Goal: Register for event/course

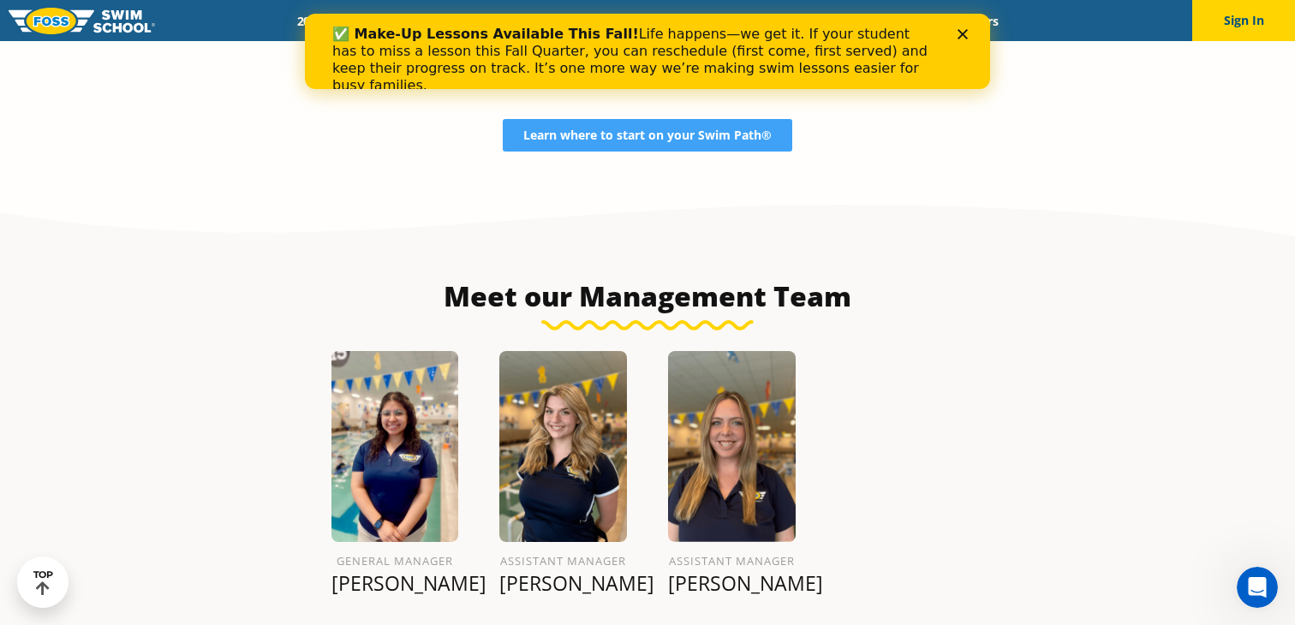
scroll to position [1759, 0]
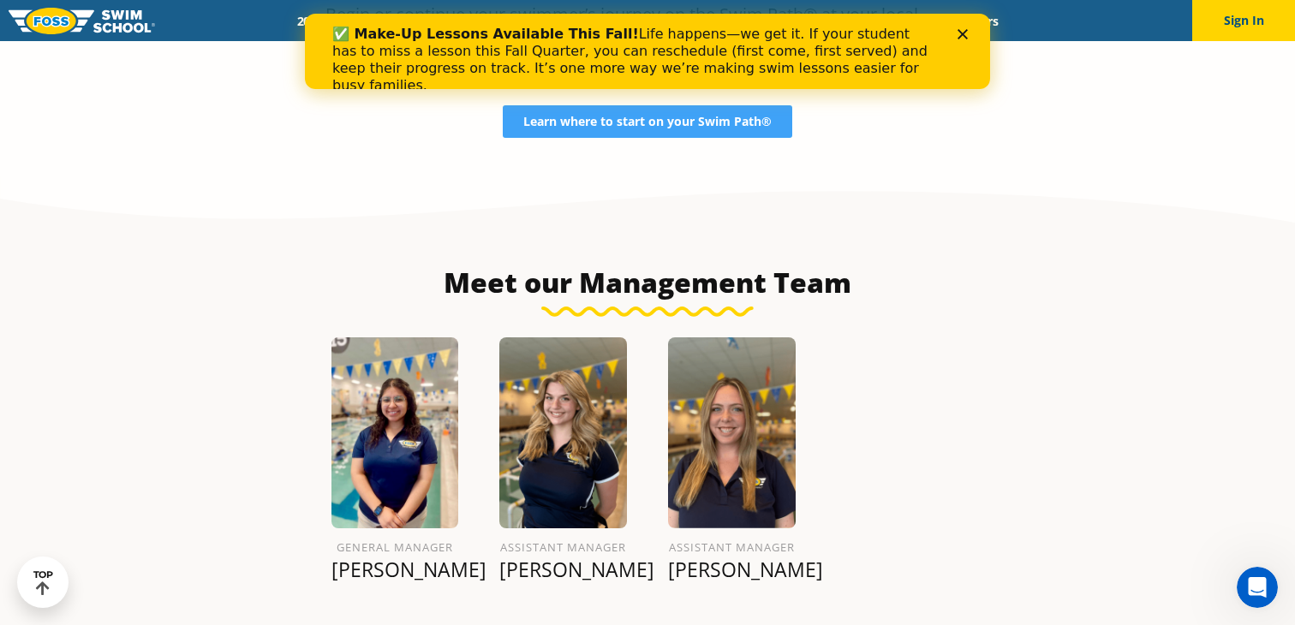
click at [965, 36] on polygon "Close" at bounding box center [962, 34] width 10 height 10
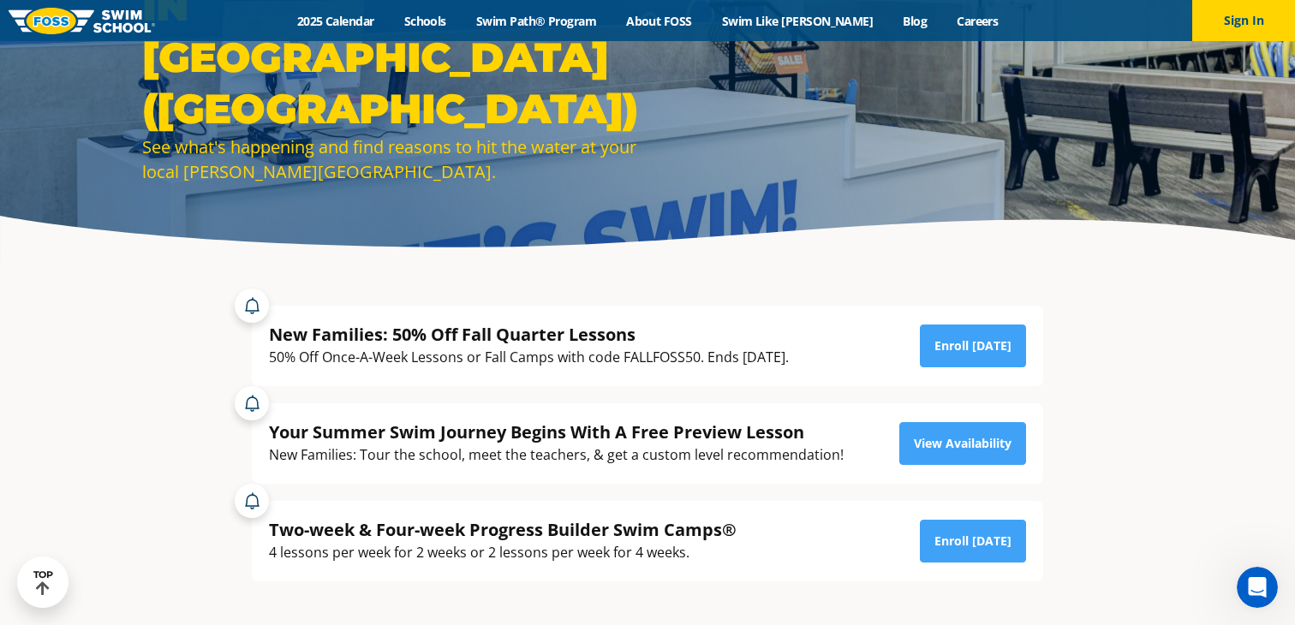
scroll to position [0, 0]
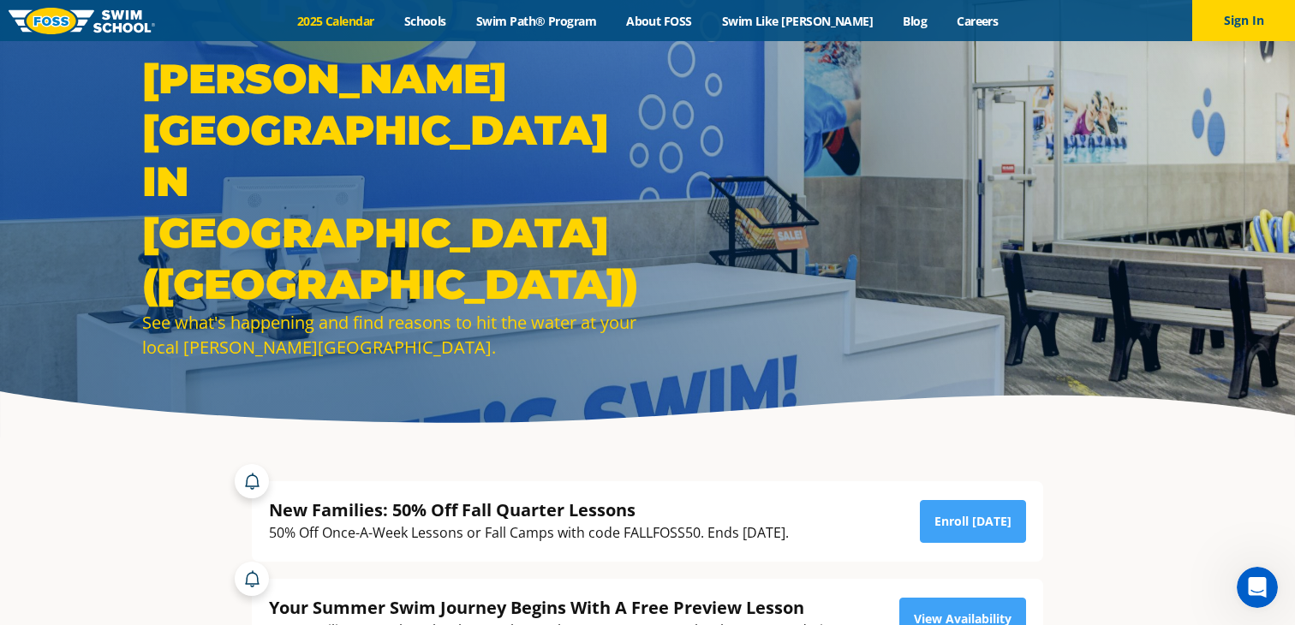
click at [343, 16] on link "2025 Calendar" at bounding box center [335, 21] width 107 height 16
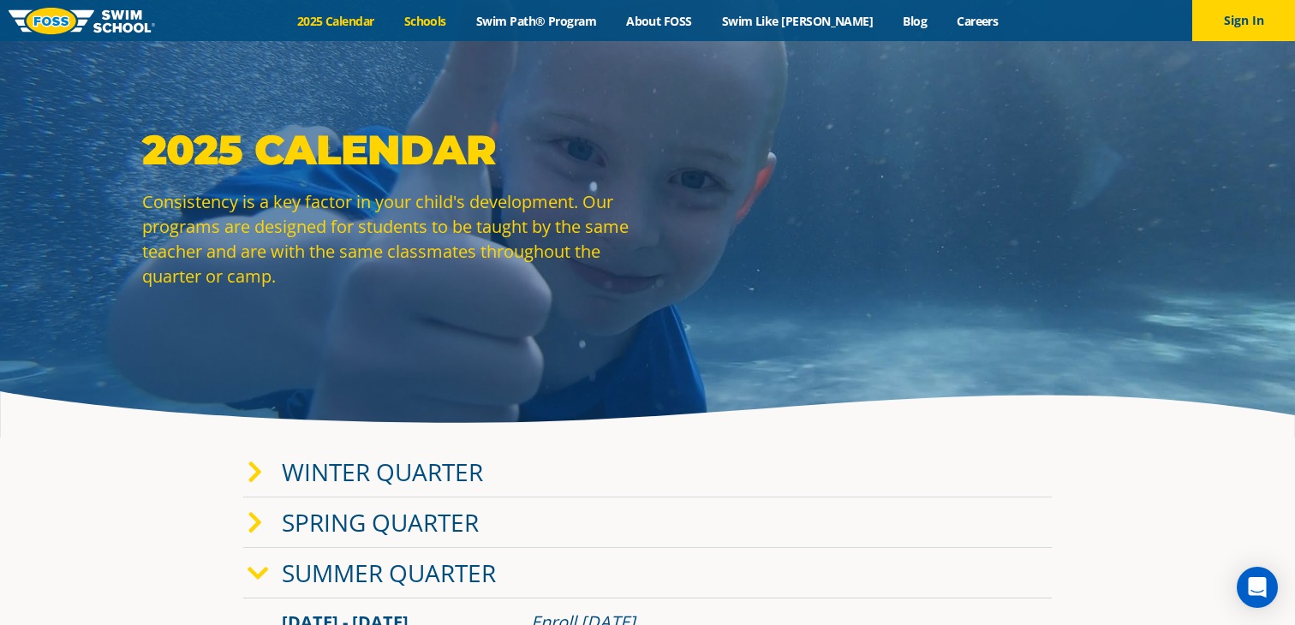
click at [446, 26] on link "Schools" at bounding box center [425, 21] width 72 height 16
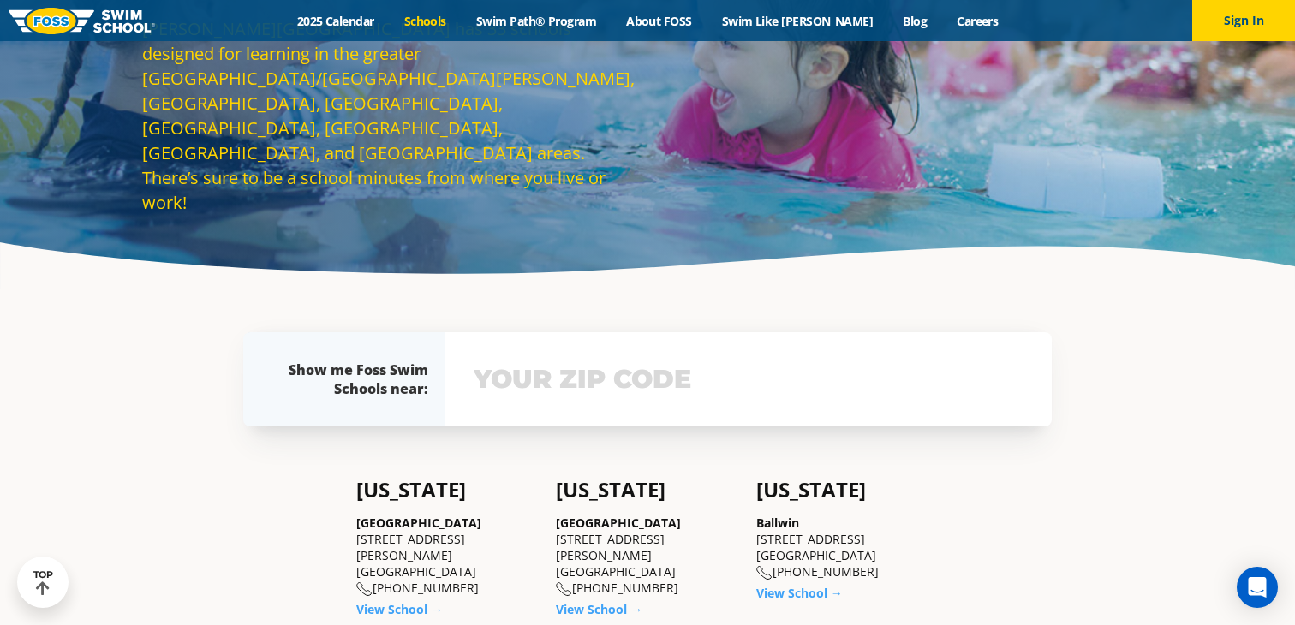
scroll to position [191, 0]
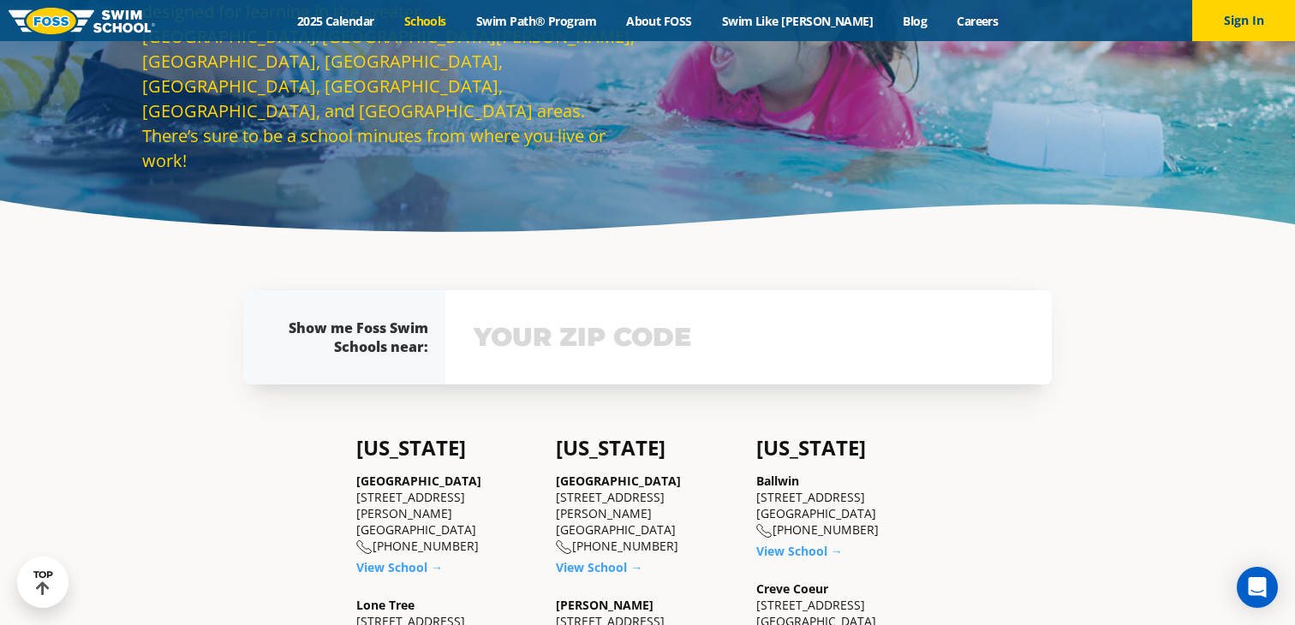
click at [526, 340] on input "text" at bounding box center [748, 338] width 558 height 50
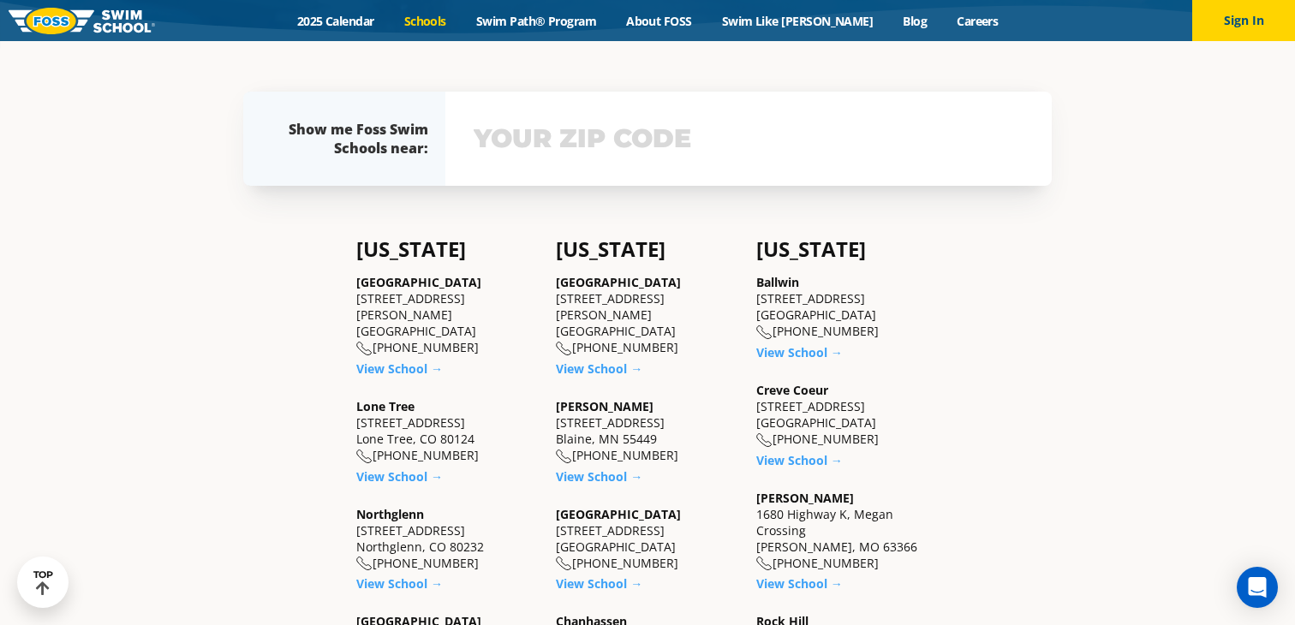
scroll to position [396, 0]
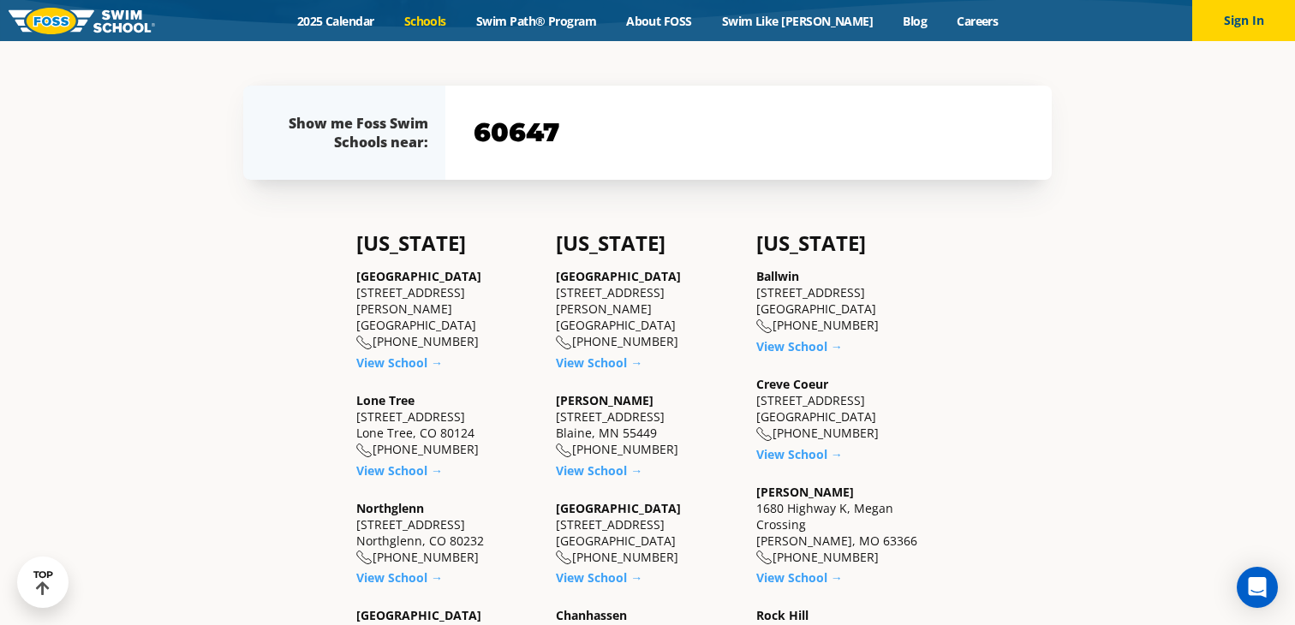
type input "60647"
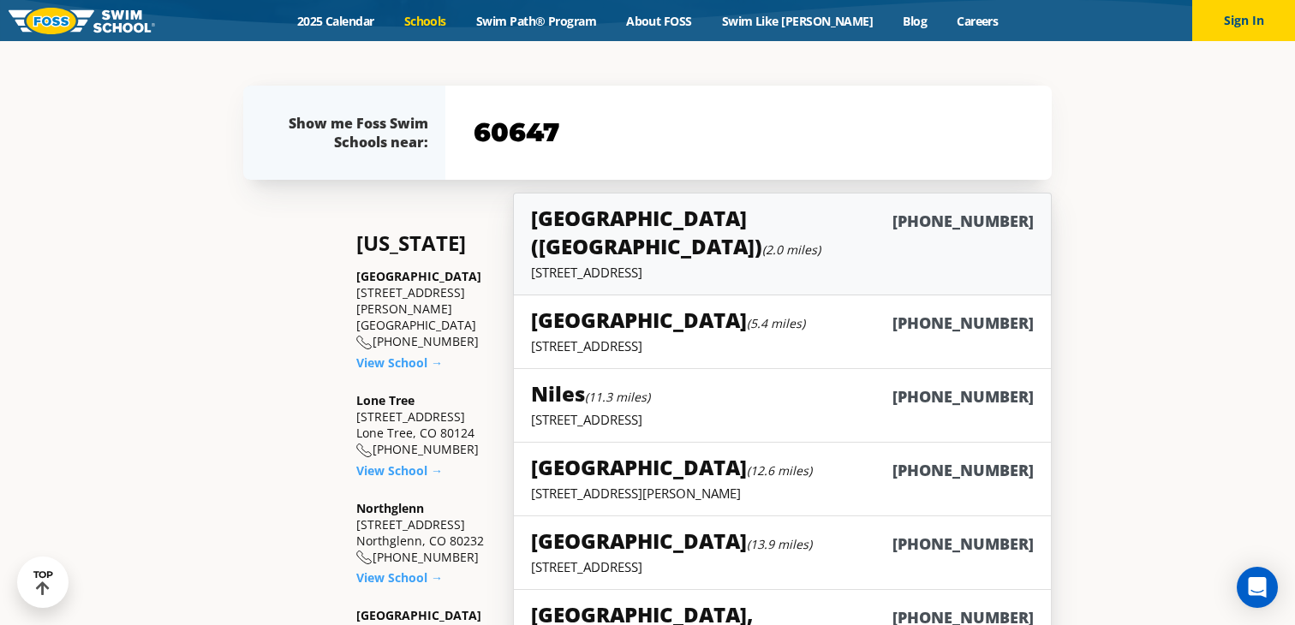
click at [762, 241] on small "(2.0 miles)" at bounding box center [791, 249] width 58 height 16
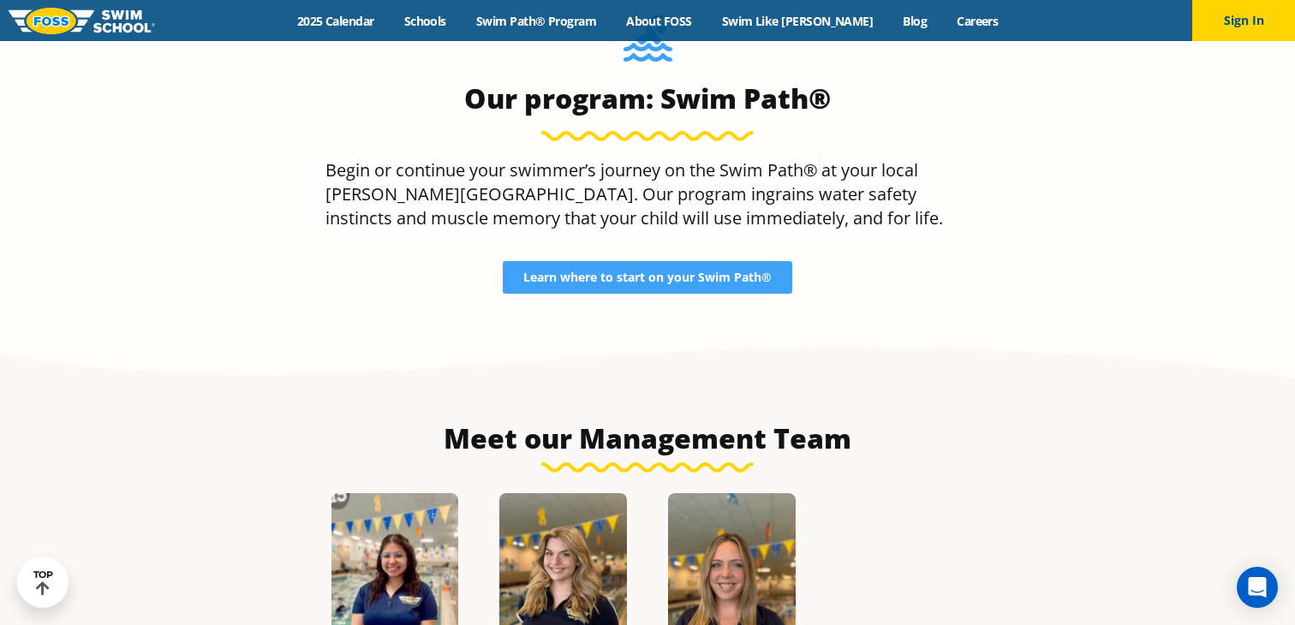
scroll to position [1627, 0]
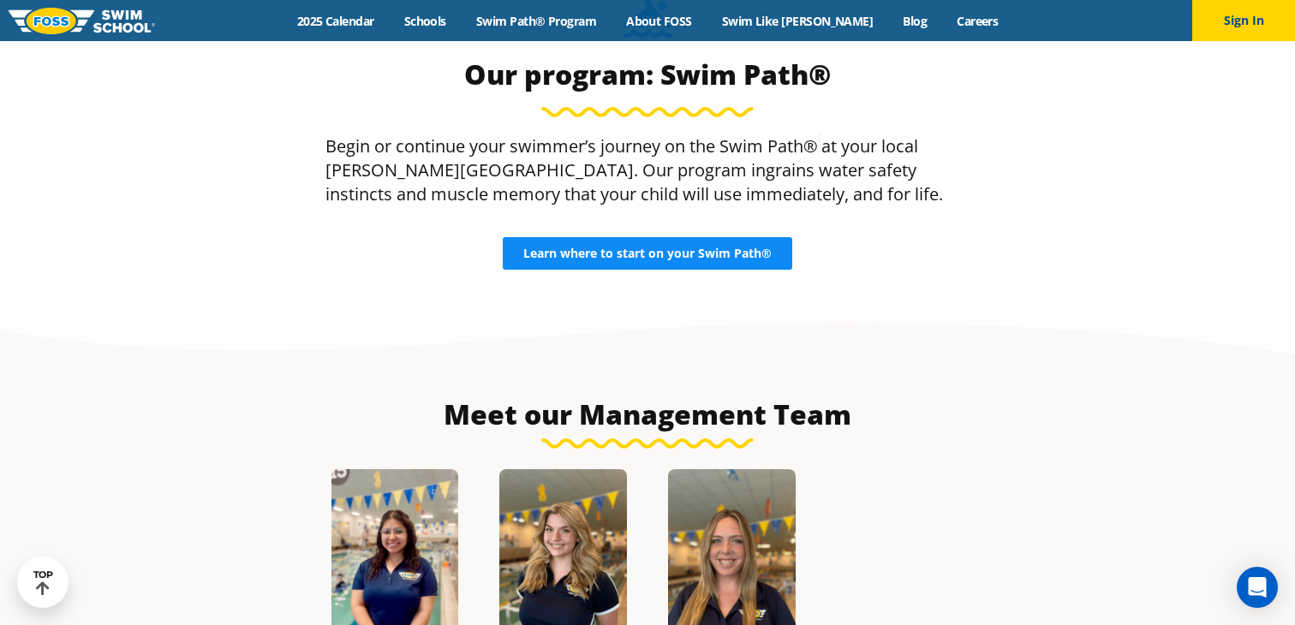
click at [739, 256] on span "Learn where to start on your Swim Path®" at bounding box center [647, 253] width 248 height 12
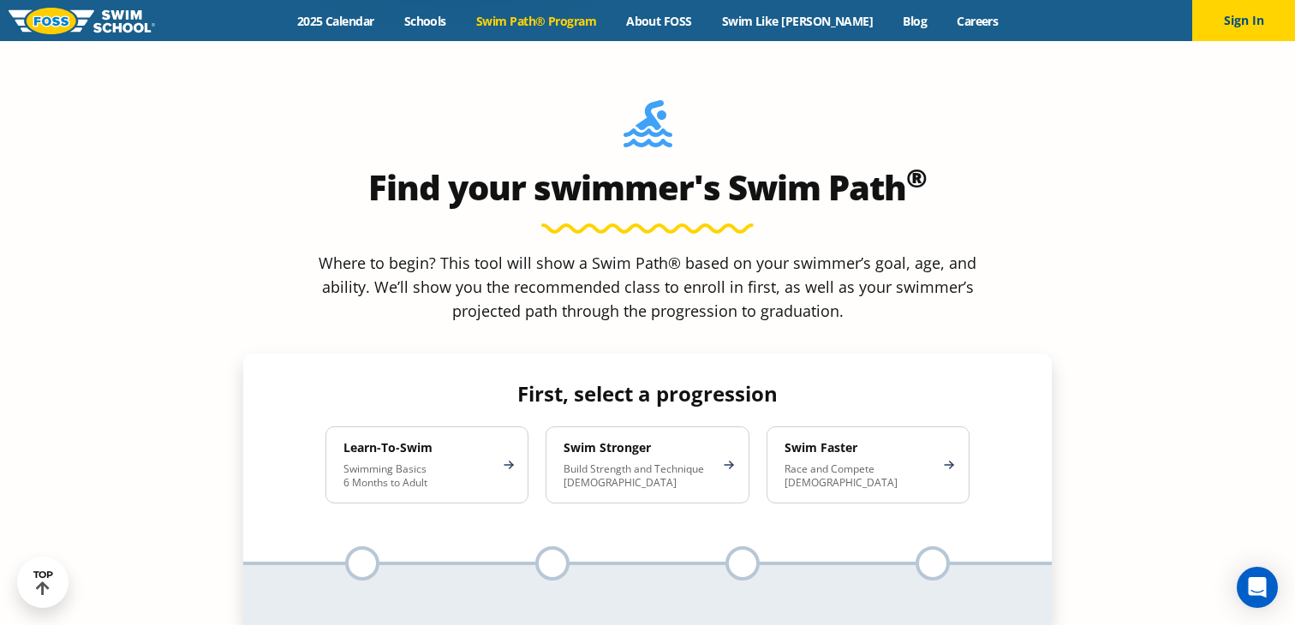
scroll to position [1495, 0]
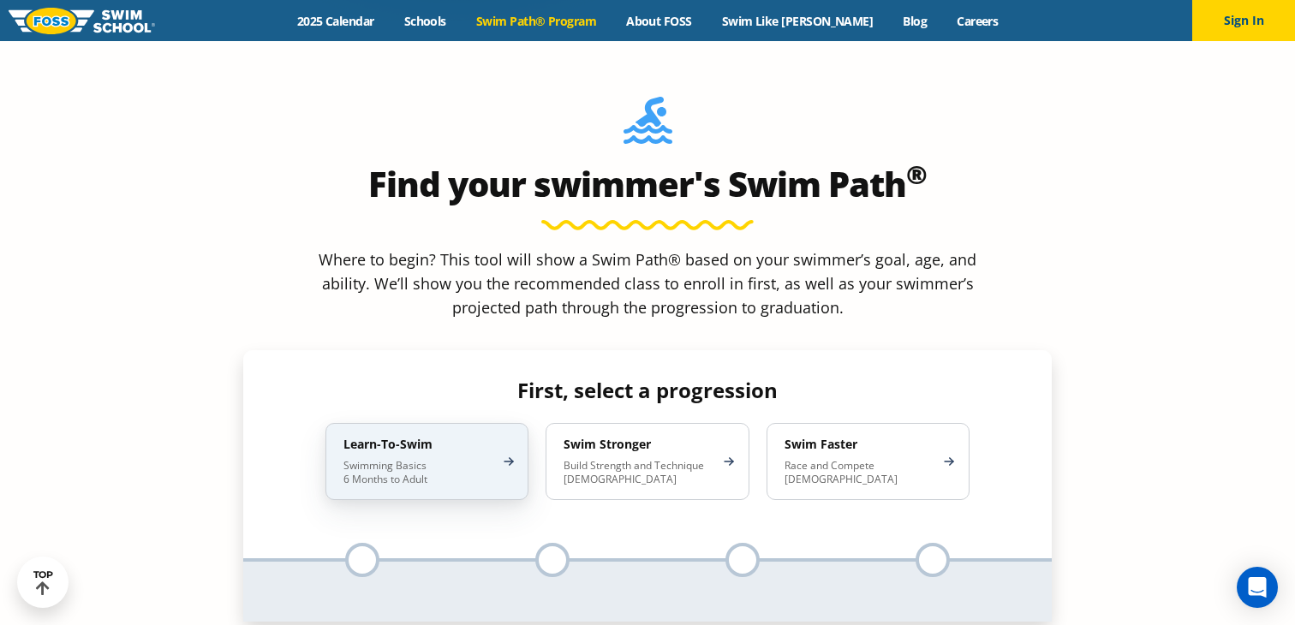
click at [467, 437] on h4 "Learn-To-Swim" at bounding box center [418, 444] width 150 height 15
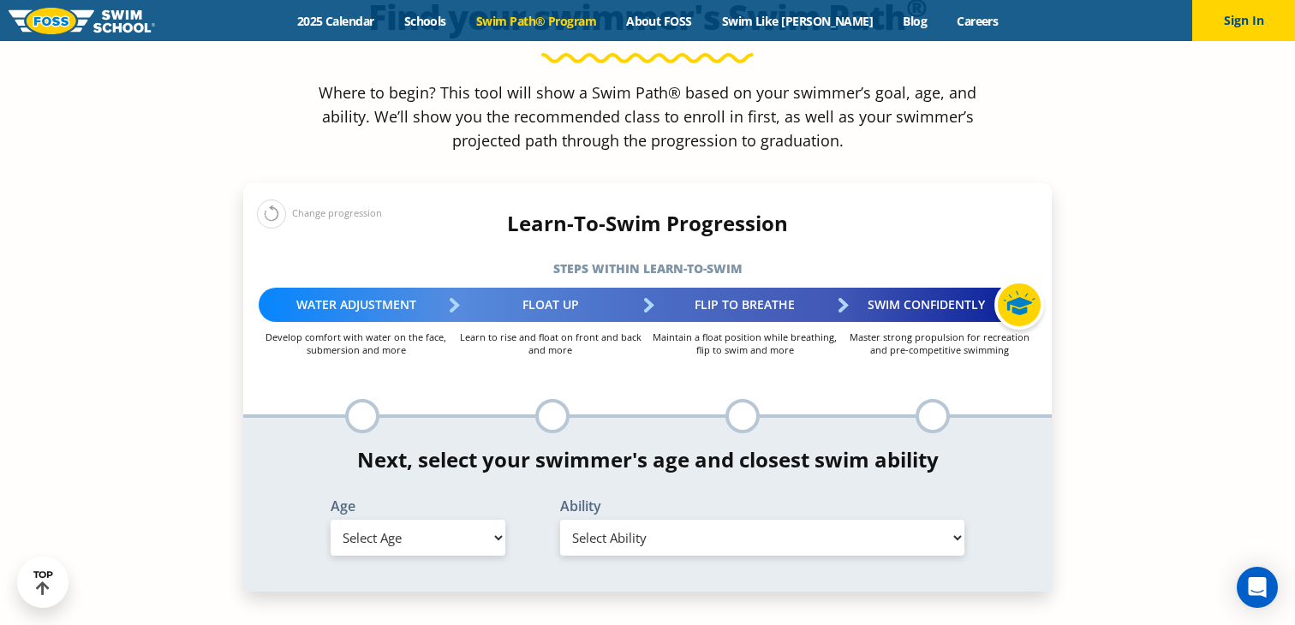
scroll to position [1702, 0]
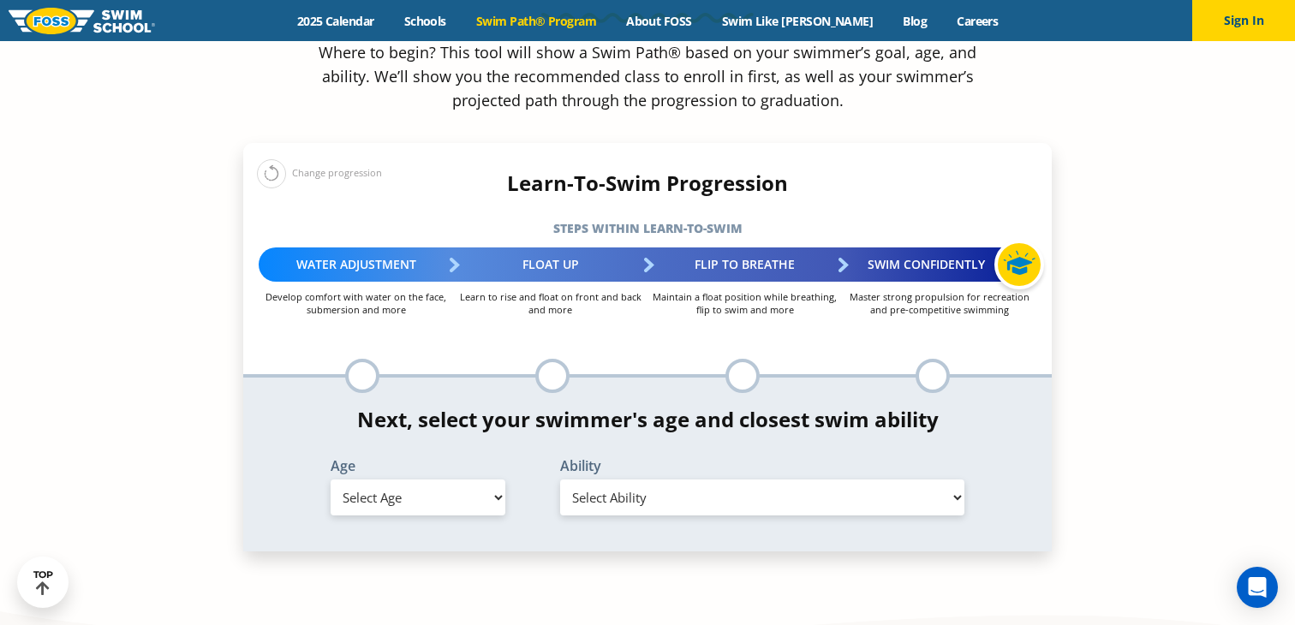
click at [431, 479] on select "Select Age 6 months - 1 year 1 year 2 years 3 years 4 years 5 years 6 years 7 y…" at bounding box center [417, 497] width 175 height 36
select select "6-months---1-year"
click at [330, 479] on select "Select Age 6 months - 1 year 1 year 2 years 3 years 4 years 5 years 6 years 7 y…" at bounding box center [417, 497] width 175 height 36
click at [583, 479] on select "Select Ability First in-water experience Comfortable with water poured over the…" at bounding box center [762, 497] width 404 height 36
select select "6-months---1-year-first-in-water-experience"
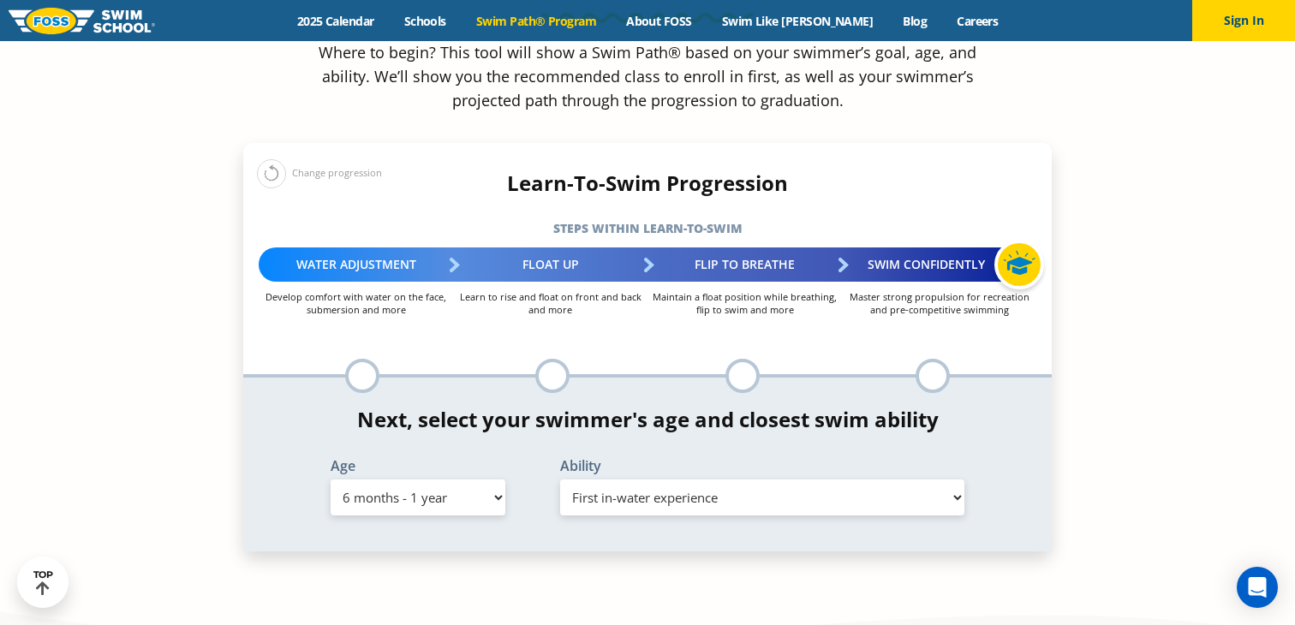
click at [560, 479] on select "Select Ability First in-water experience Comfortable with water poured over the…" at bounding box center [762, 497] width 404 height 36
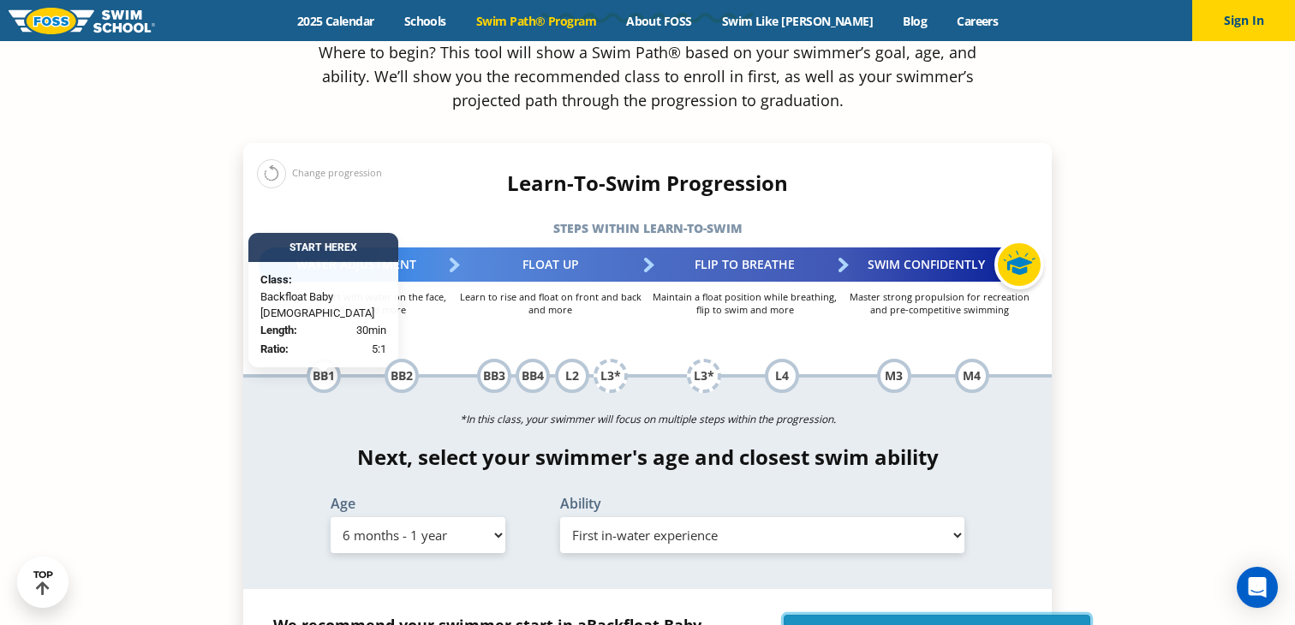
click at [876, 615] on link "Enroll in Backfloat Baby 1" at bounding box center [936, 636] width 307 height 43
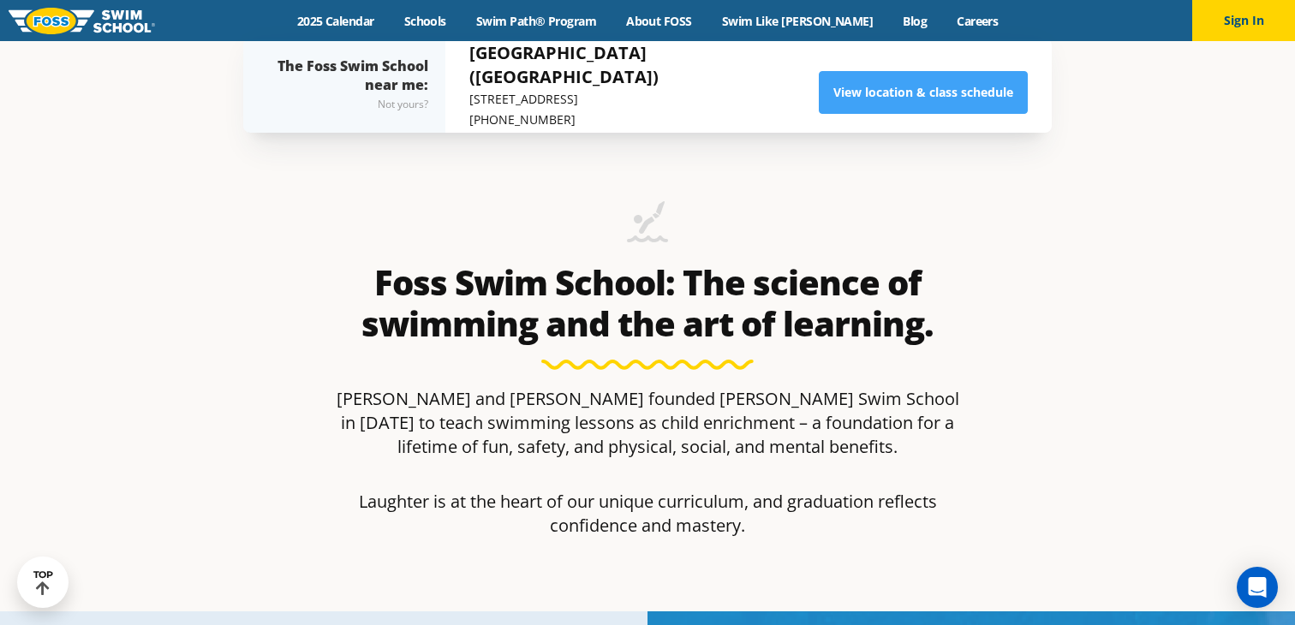
scroll to position [569, 0]
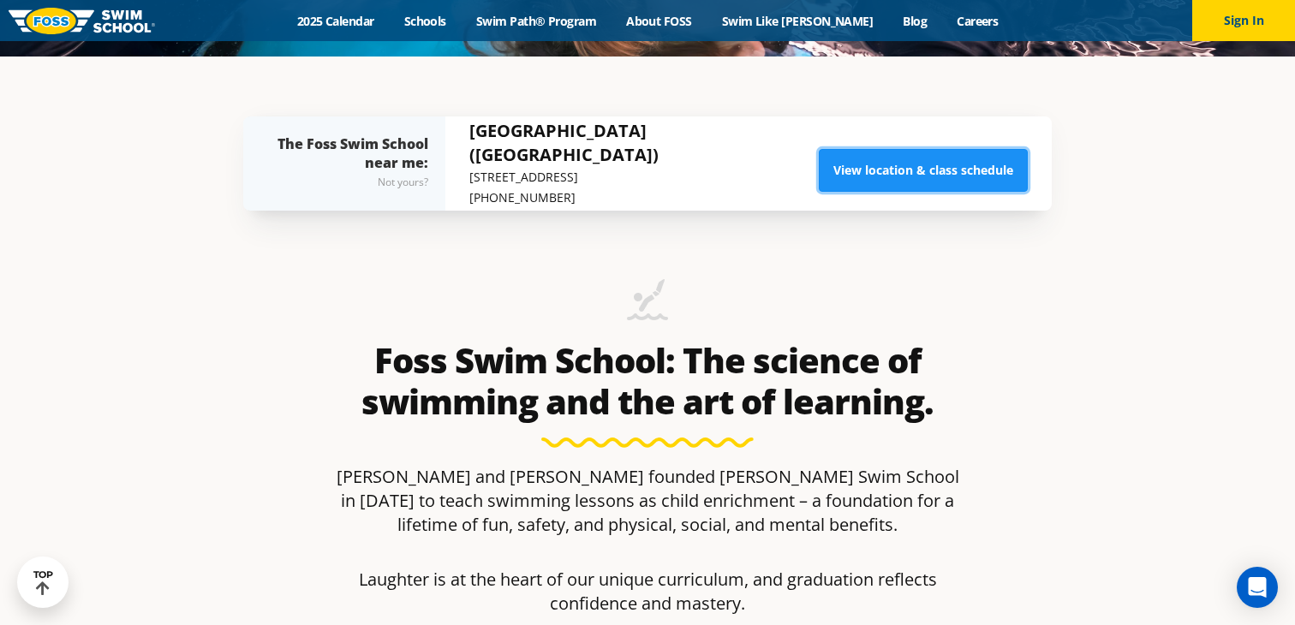
click at [912, 172] on link "View location & class schedule" at bounding box center [923, 170] width 209 height 43
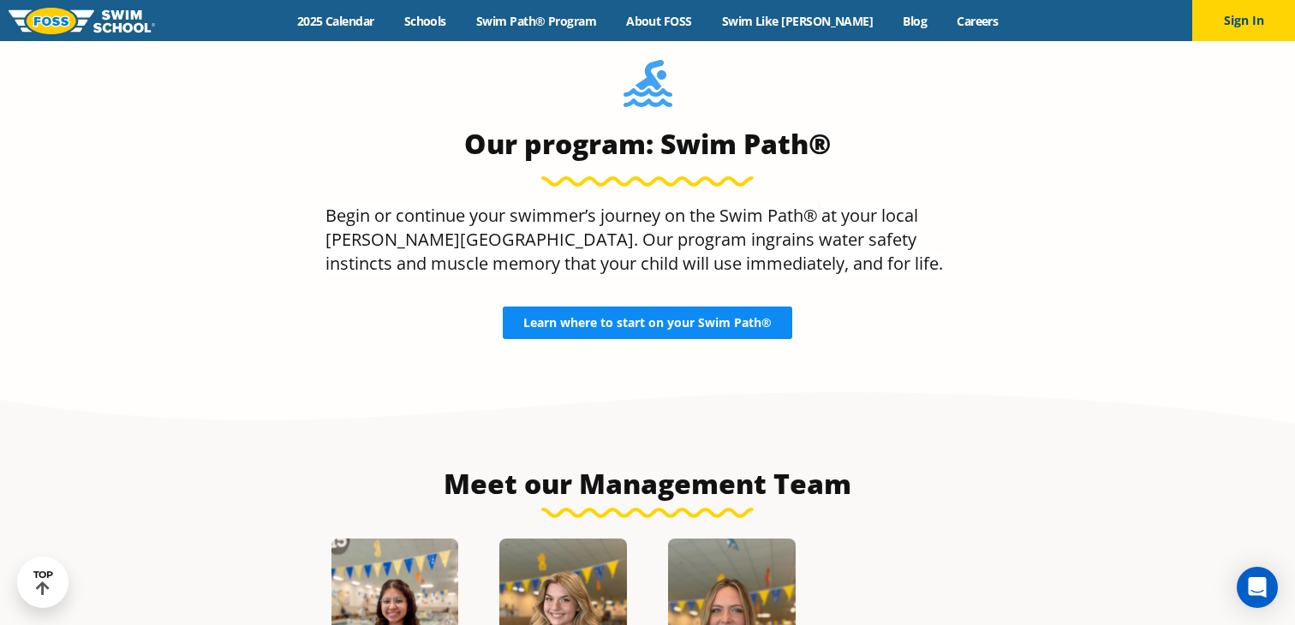
scroll to position [1629, 0]
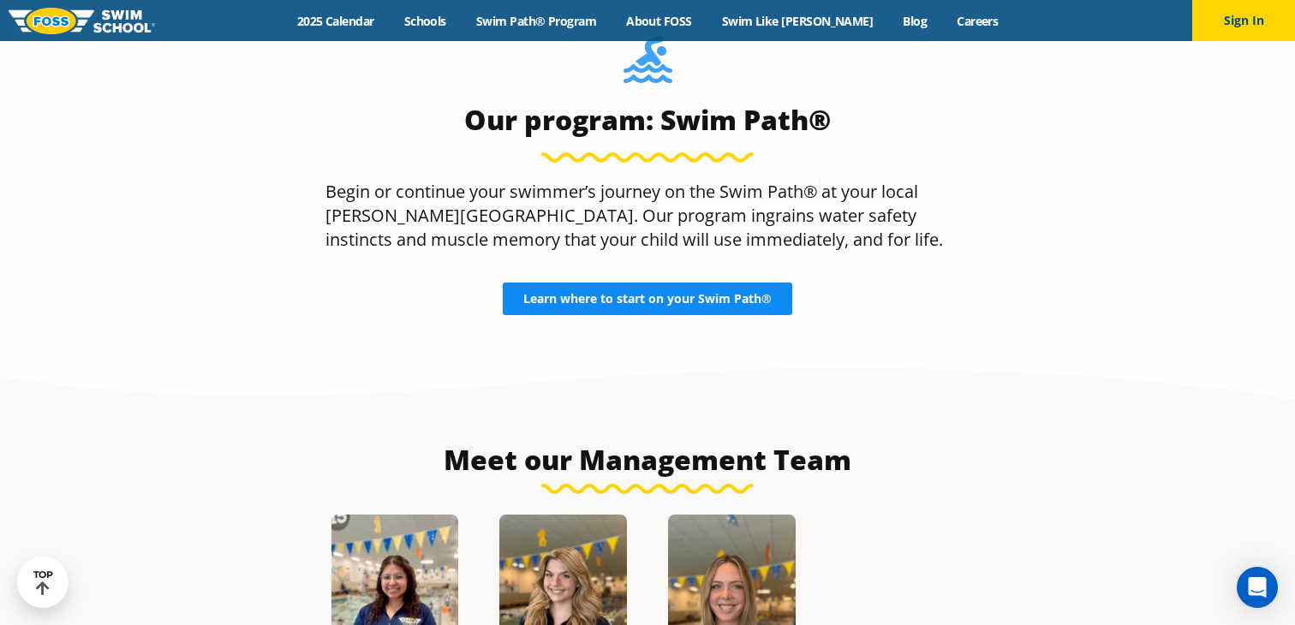
click at [710, 293] on span "Learn where to start on your Swim Path®" at bounding box center [647, 299] width 248 height 12
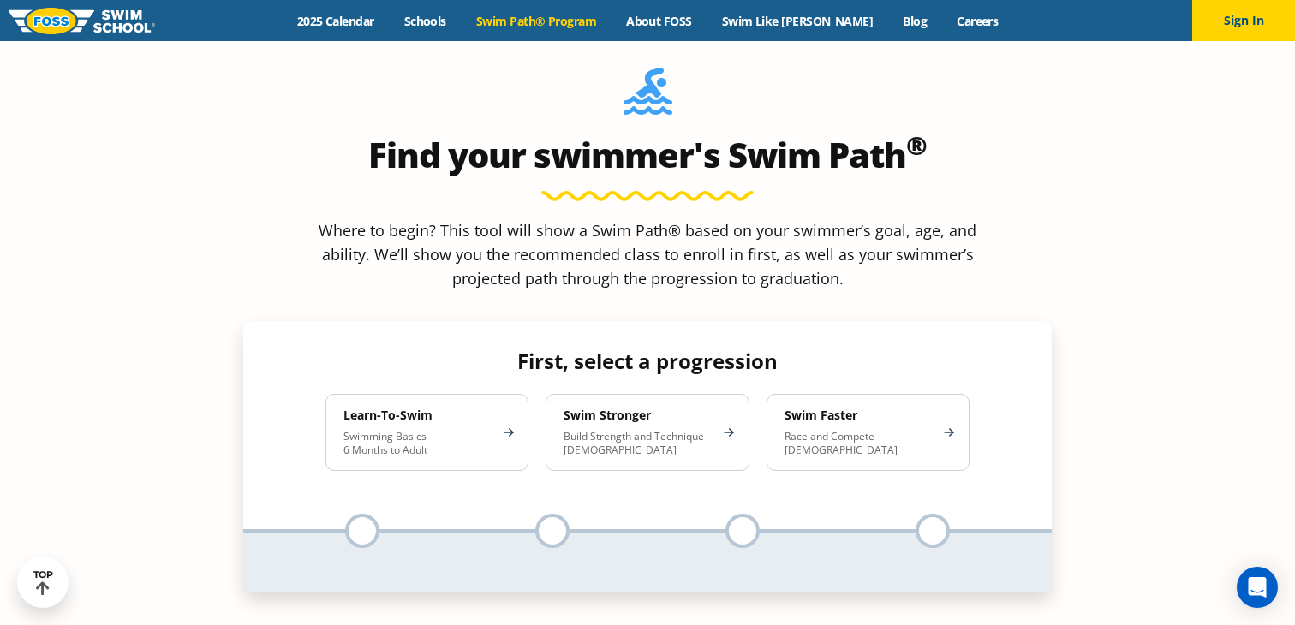
scroll to position [1589, 0]
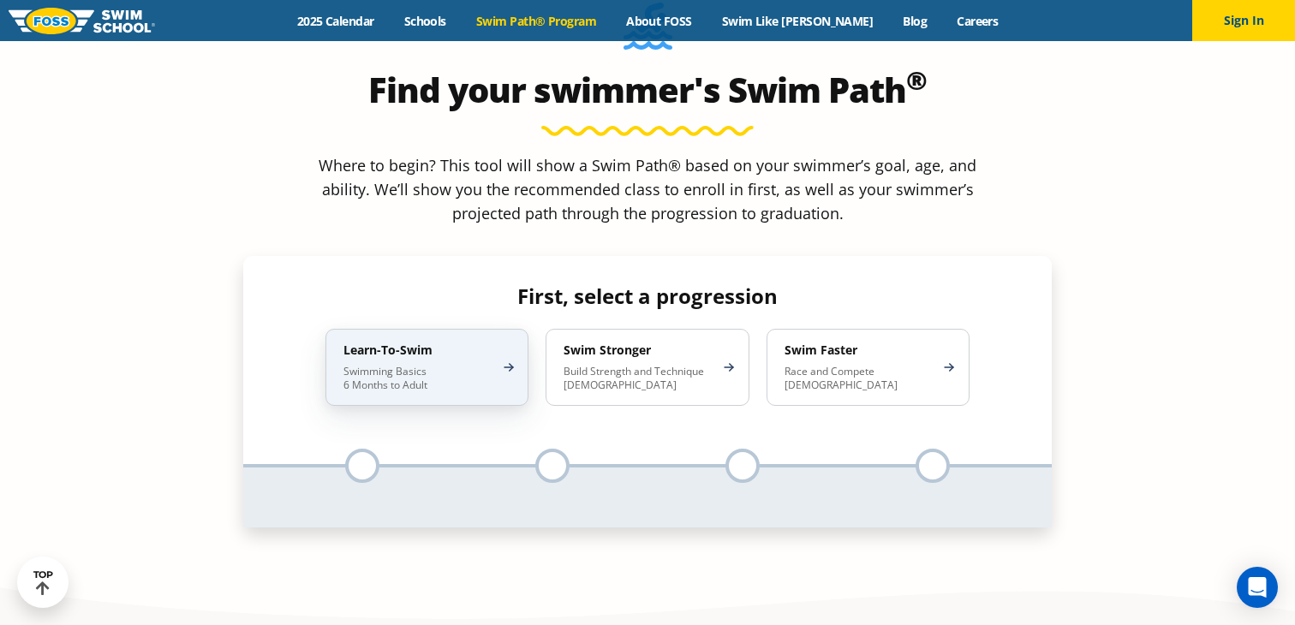
click at [439, 365] on p "Swimming Basics 6 Months to Adult" at bounding box center [418, 378] width 150 height 27
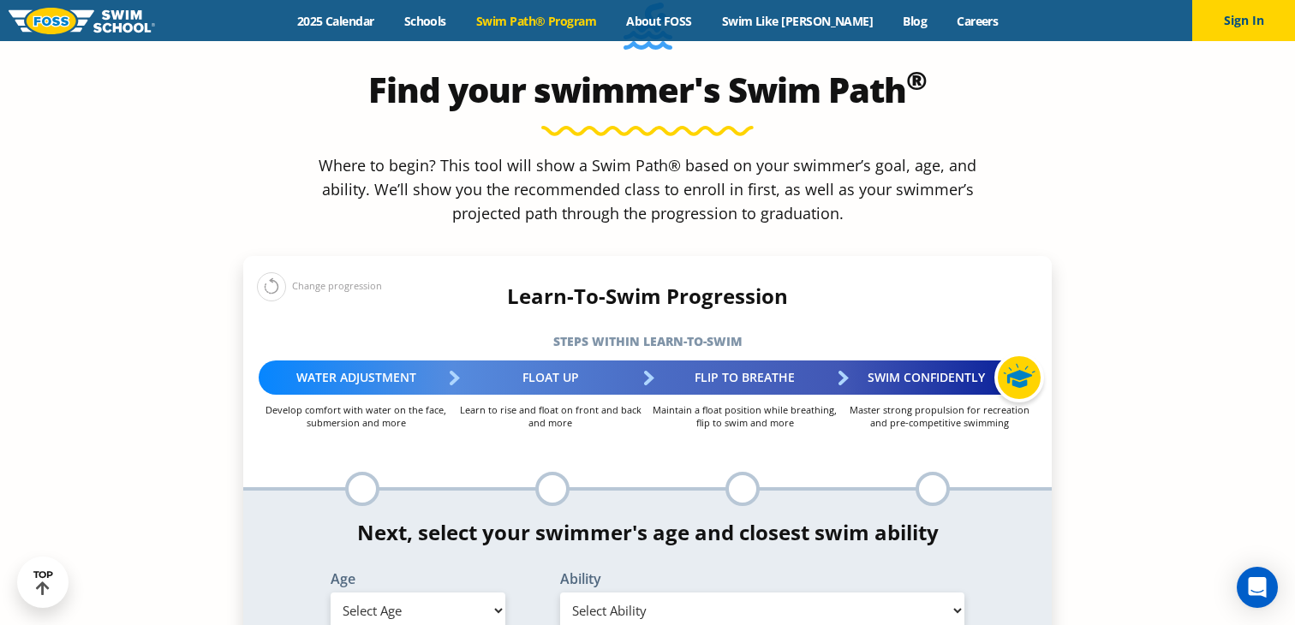
click at [429, 592] on select "Select Age 6 months - 1 year 1 year 2 years 3 years 4 years 5 years 6 years 7 y…" at bounding box center [417, 610] width 175 height 36
select select "6-months---1-year"
click at [330, 592] on select "Select Age 6 months - 1 year 1 year 2 years 3 years 4 years 5 years 6 years 7 y…" at bounding box center [417, 610] width 175 height 36
click at [658, 592] on select "Select Ability First in-water experience Comfortable with water poured over the…" at bounding box center [762, 610] width 404 height 36
select select "6-months---1-year-first-in-water-experience"
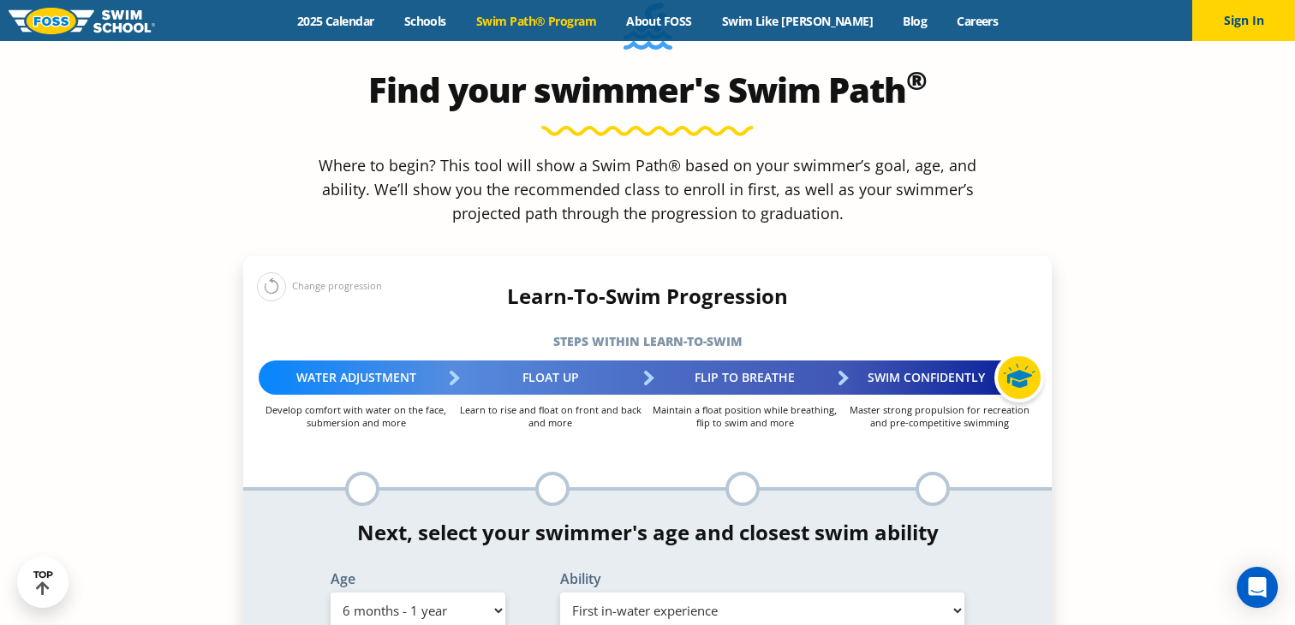
click at [560, 592] on select "Select Ability First in-water experience Comfortable with water poured over the…" at bounding box center [762, 610] width 404 height 36
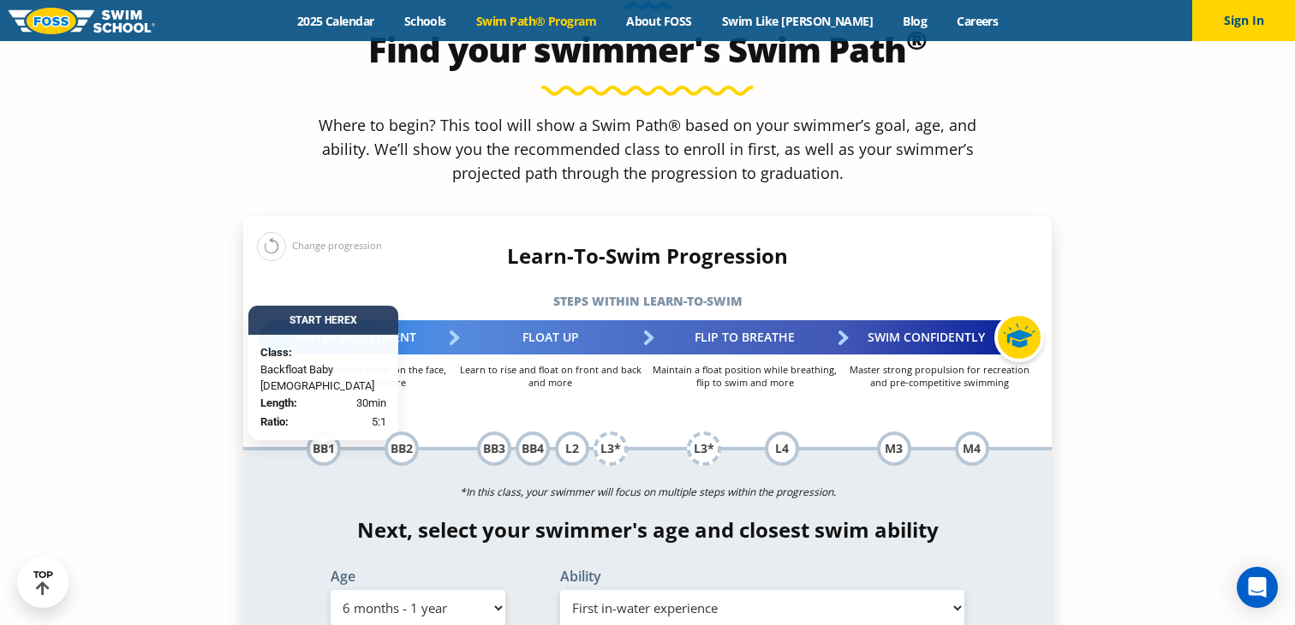
scroll to position [1633, 0]
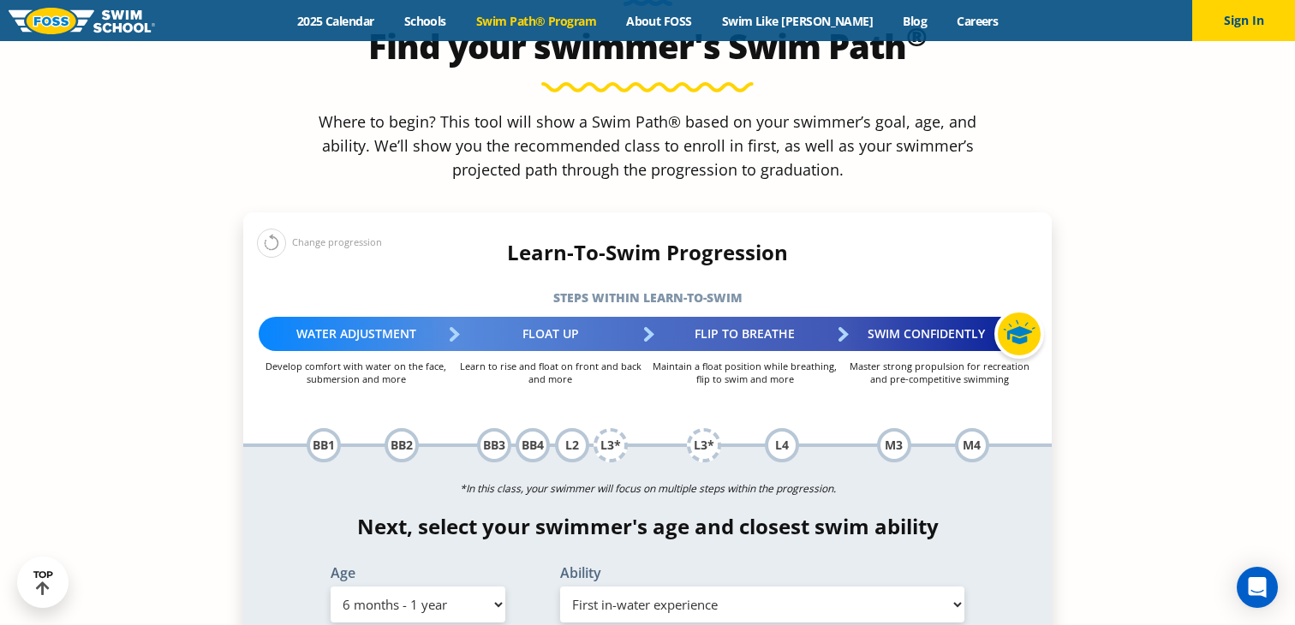
click at [325, 428] on div "BB1" at bounding box center [324, 445] width 34 height 34
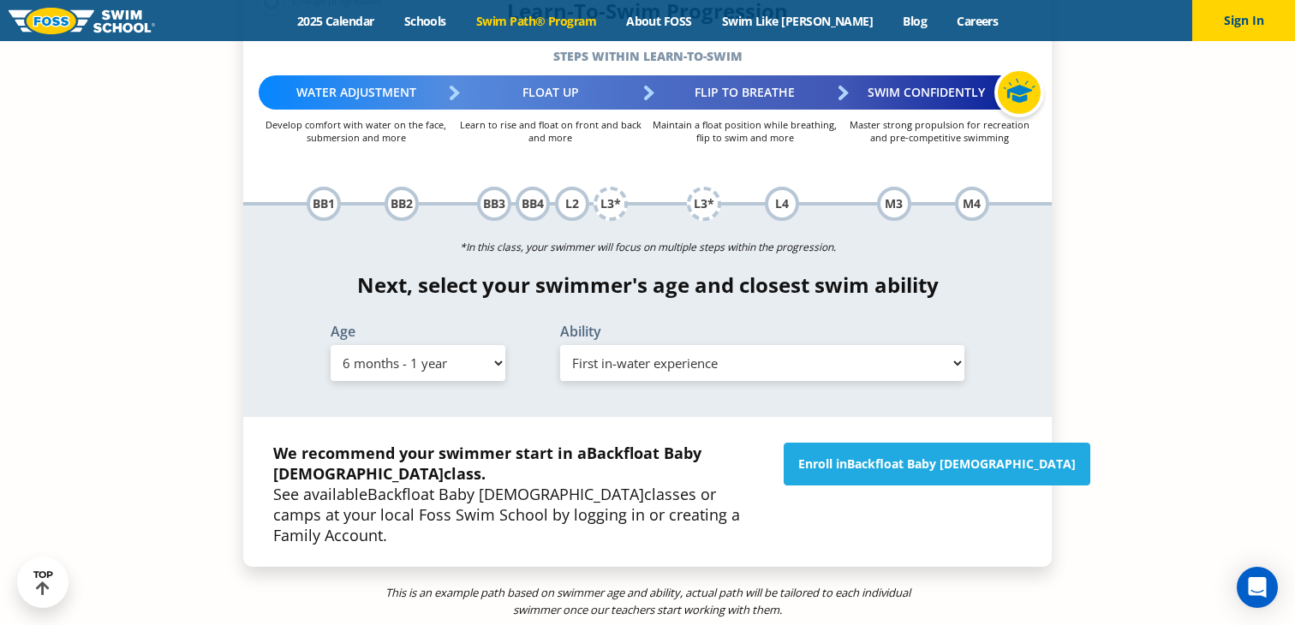
scroll to position [1875, 0]
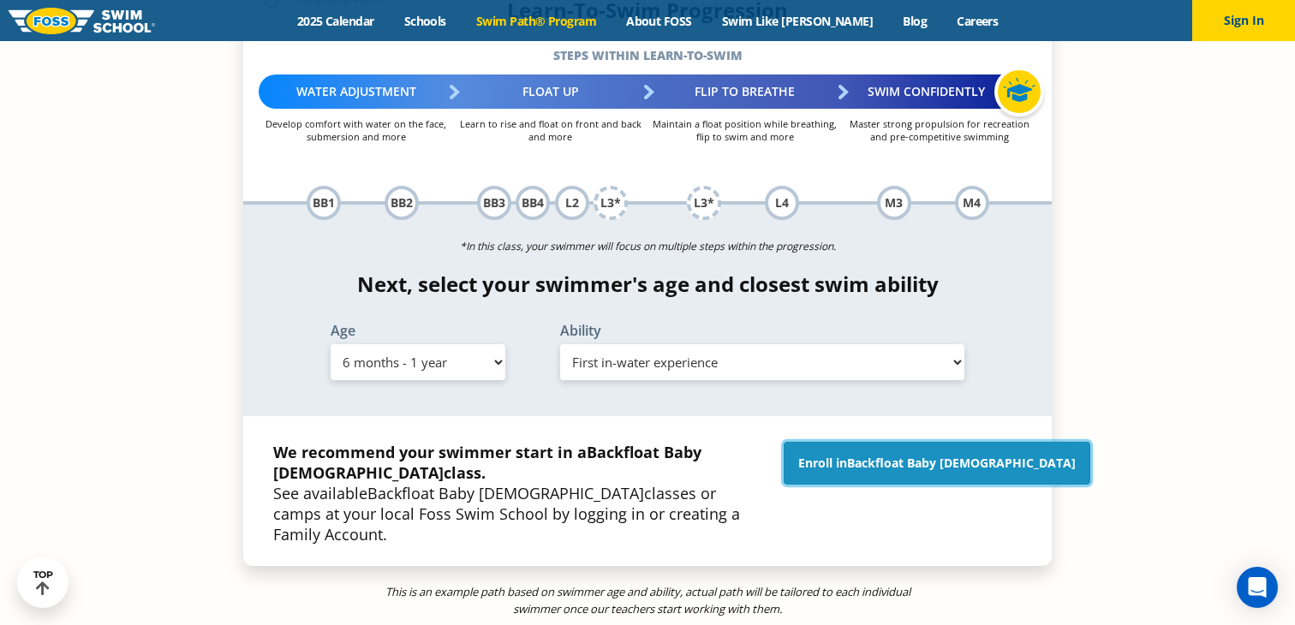
click at [898, 442] on link "Enroll in Backfloat Baby 1" at bounding box center [936, 463] width 307 height 43
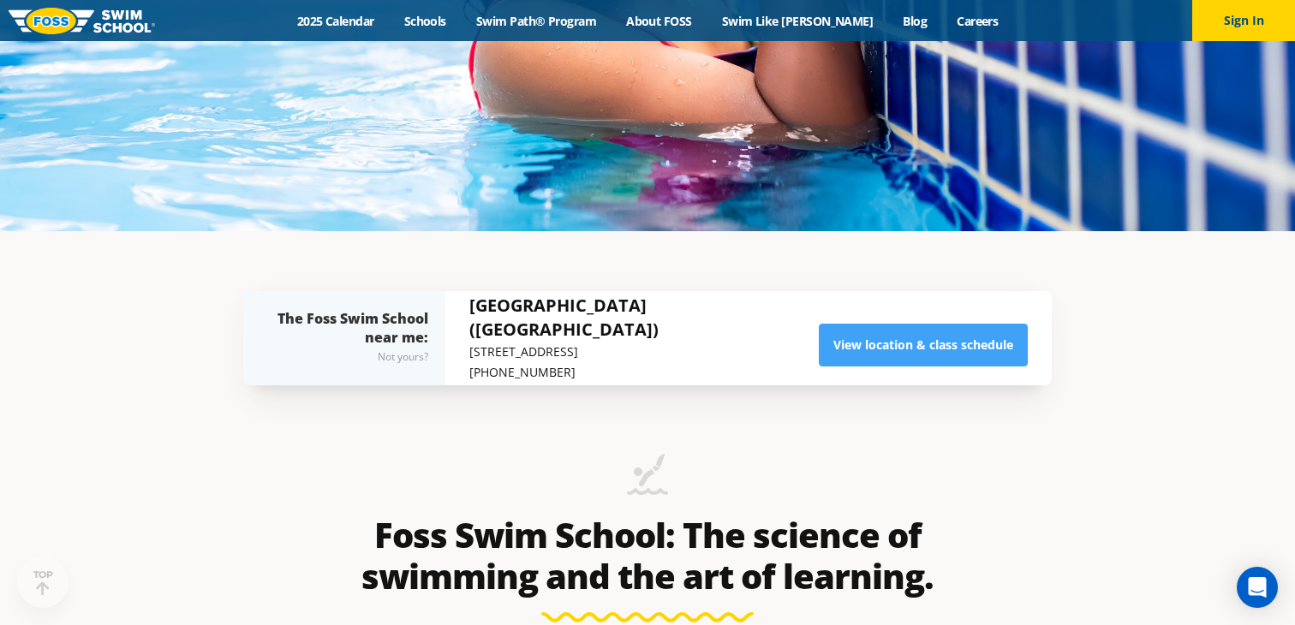
scroll to position [529, 0]
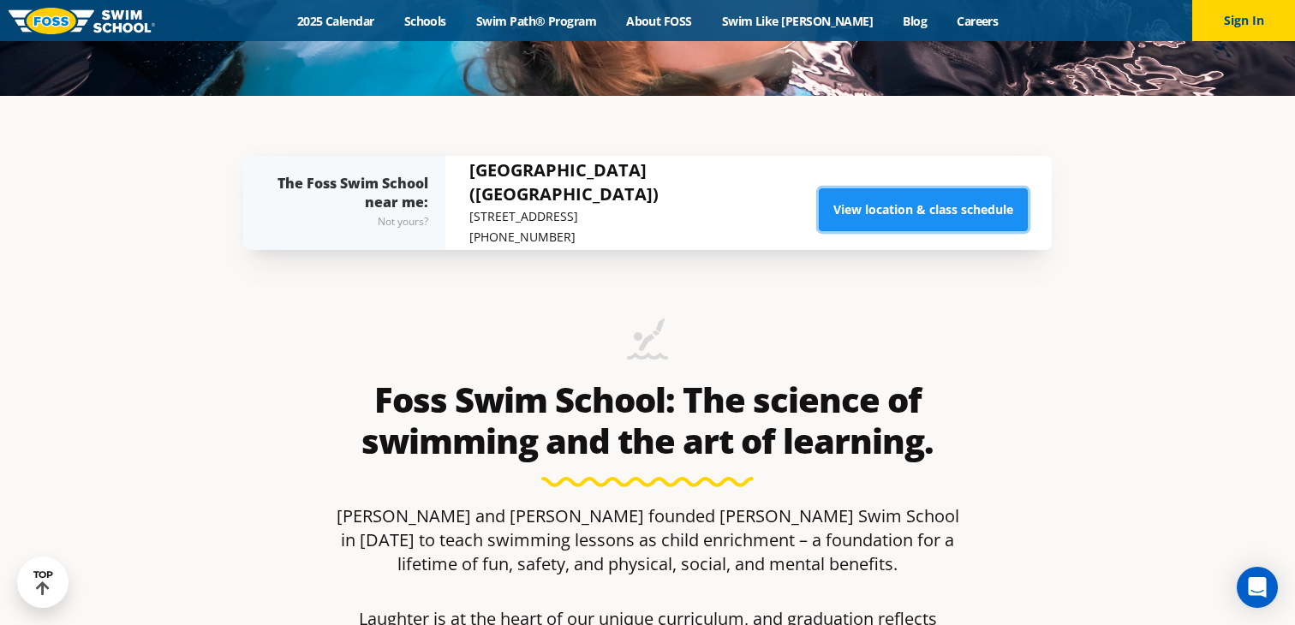
click at [945, 220] on link "View location & class schedule" at bounding box center [923, 209] width 209 height 43
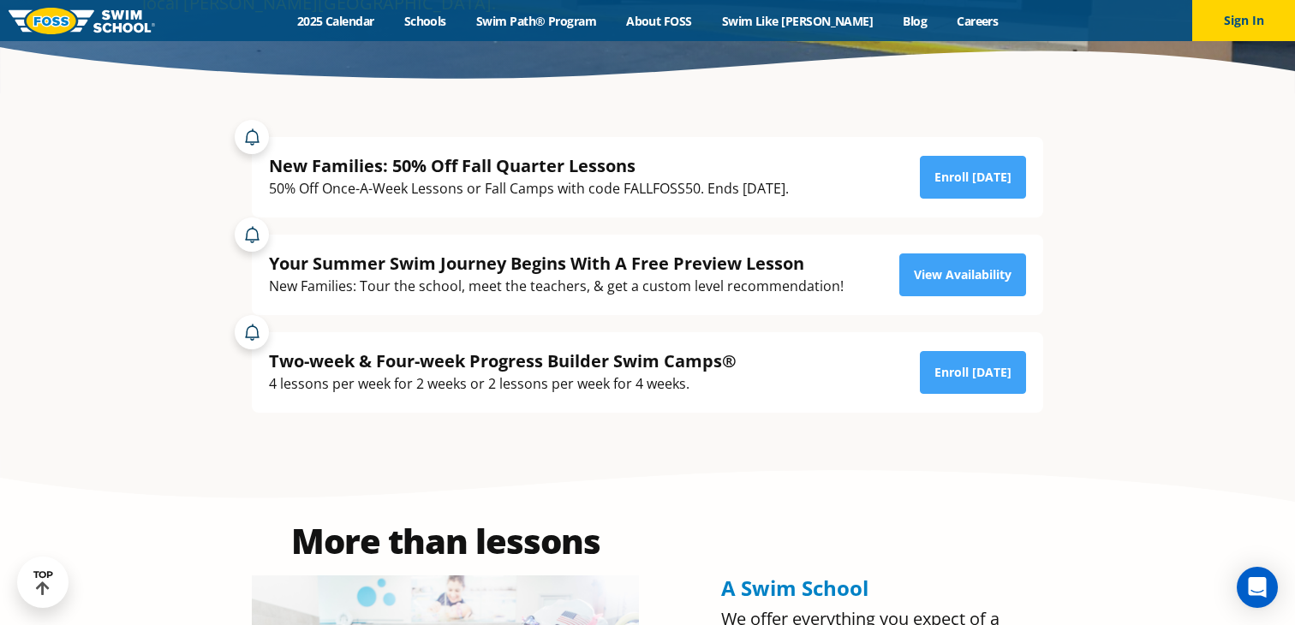
scroll to position [345, 0]
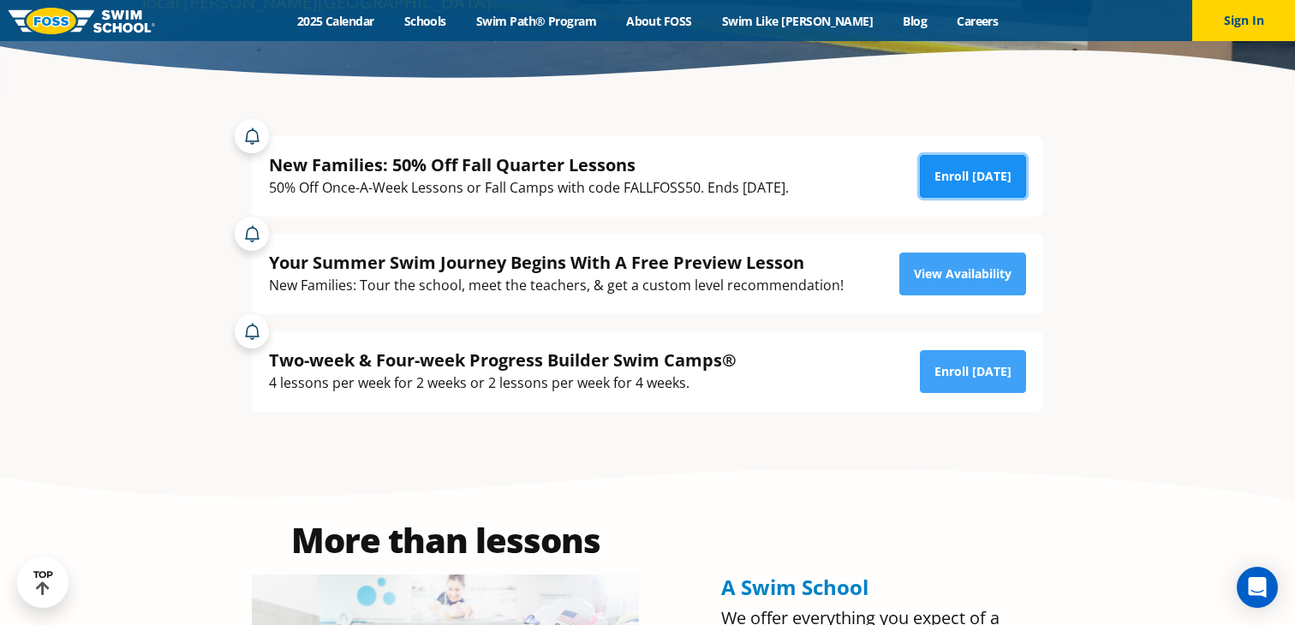
click at [961, 186] on link "Enroll [DATE]" at bounding box center [973, 176] width 106 height 43
